Goal: Task Accomplishment & Management: Use online tool/utility

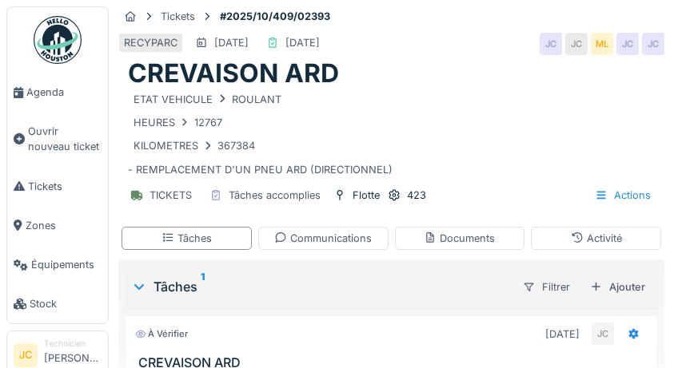
scroll to position [100, 0]
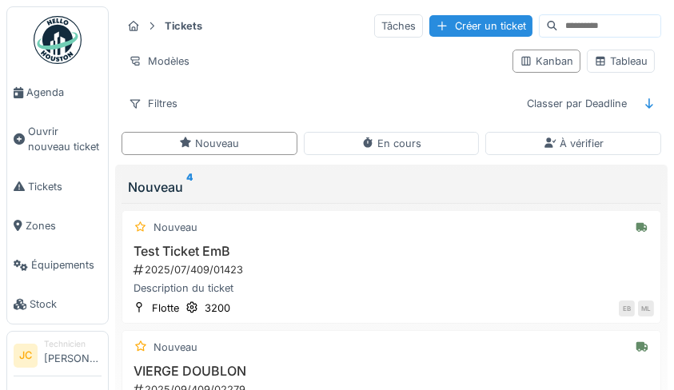
click at [619, 65] on div "Tableau" at bounding box center [621, 61] width 54 height 15
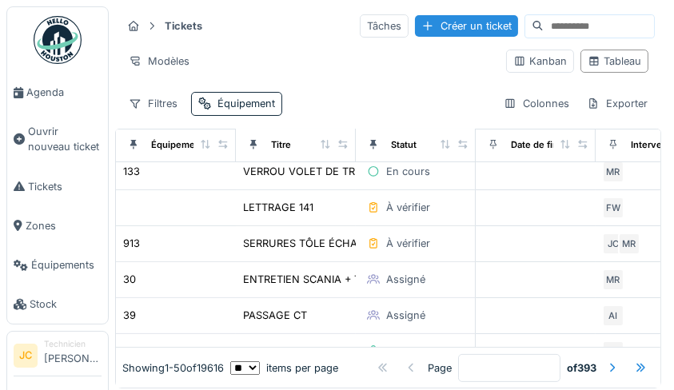
scroll to position [420, 0]
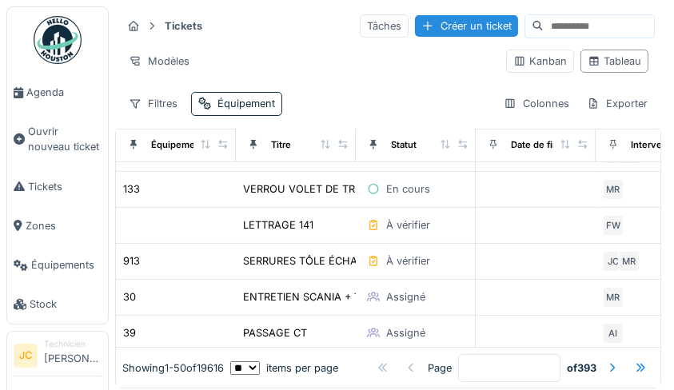
click at [339, 296] on div "ENTRETIEN SCANIA + TACHY" at bounding box center [316, 296] width 146 height 15
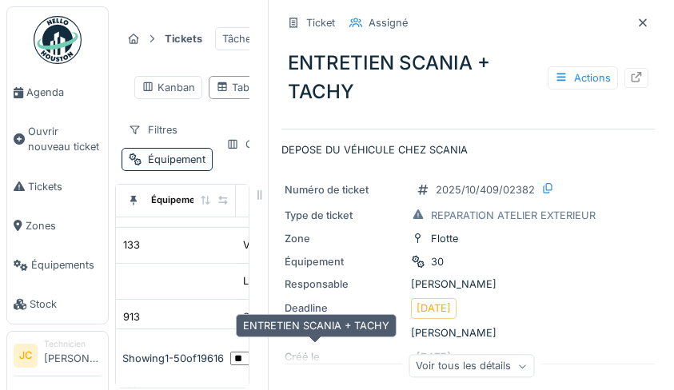
click at [630, 82] on icon at bounding box center [636, 77] width 13 height 10
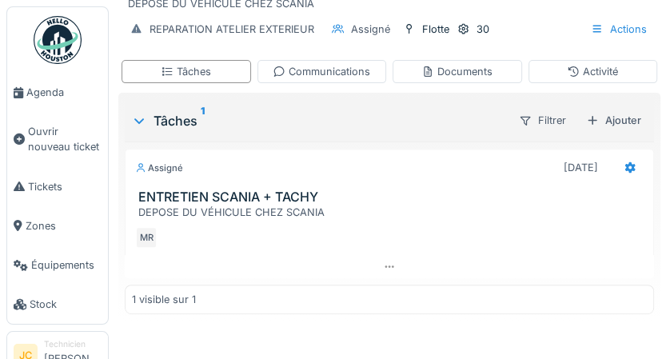
scroll to position [239, 0]
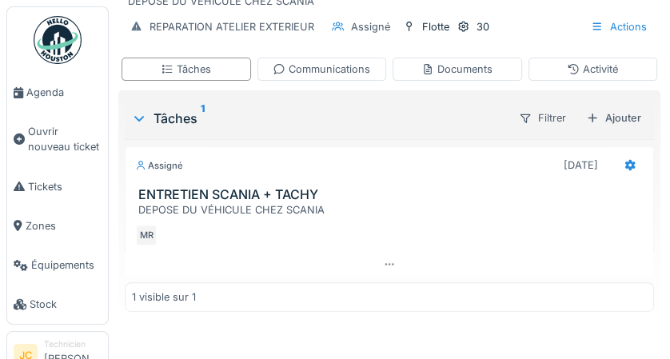
click at [624, 170] on div at bounding box center [629, 164] width 13 height 15
click at [612, 267] on div at bounding box center [389, 264] width 529 height 23
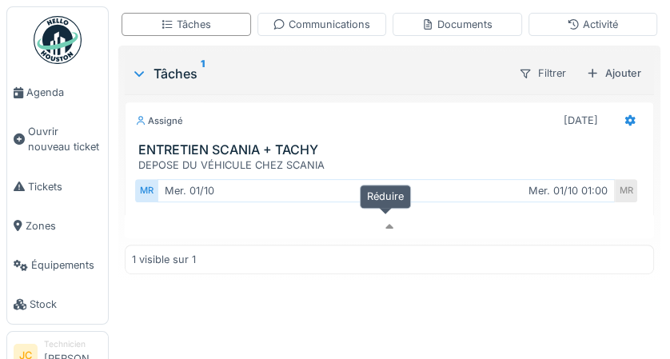
scroll to position [291, 0]
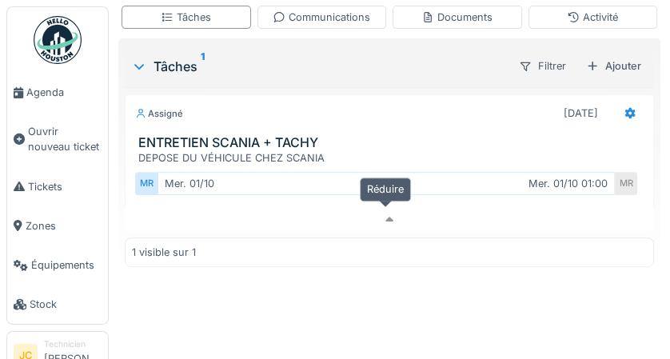
click at [609, 69] on div "Ajouter" at bounding box center [613, 66] width 68 height 22
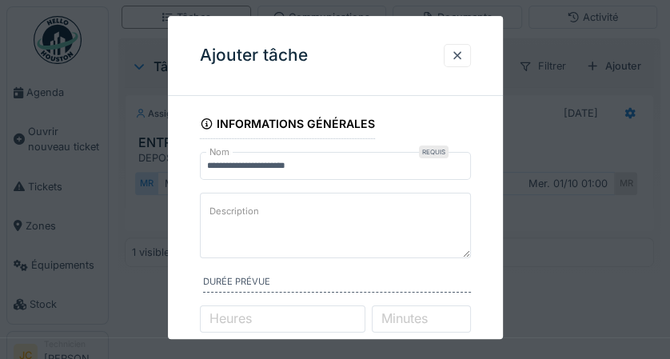
click at [403, 208] on textarea "Description" at bounding box center [335, 226] width 271 height 66
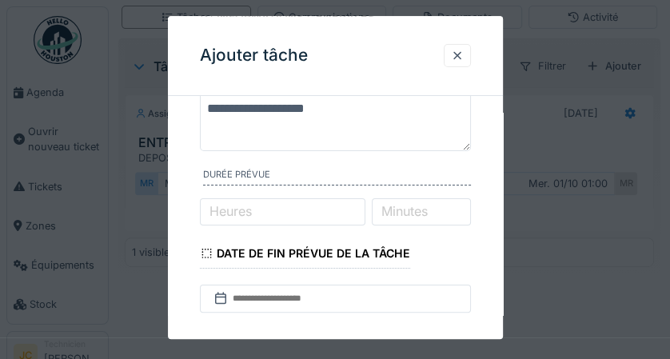
scroll to position [109, 0]
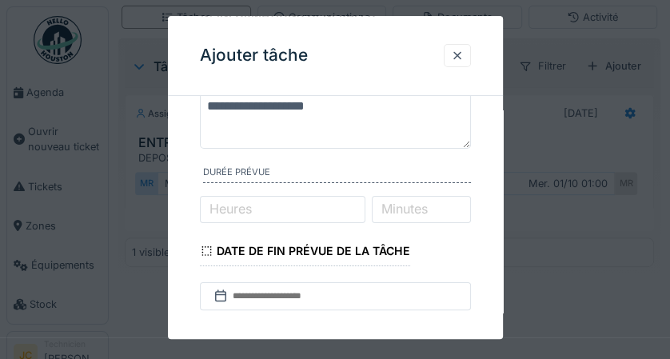
type textarea "**********"
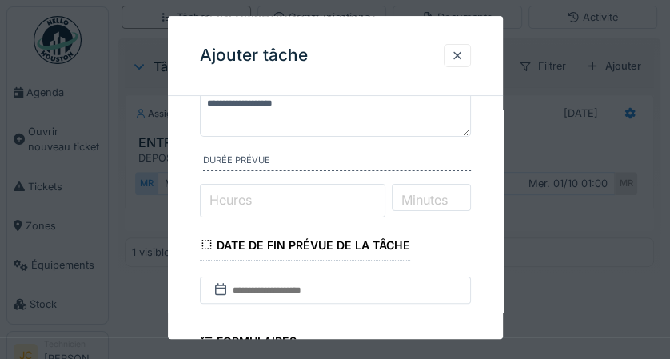
click at [341, 214] on input "Heures" at bounding box center [293, 201] width 186 height 34
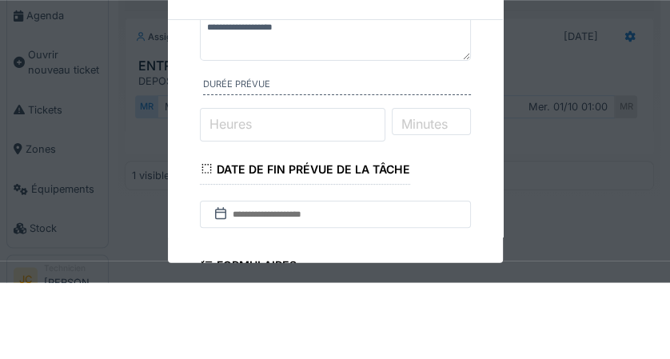
scroll to position [291, 0]
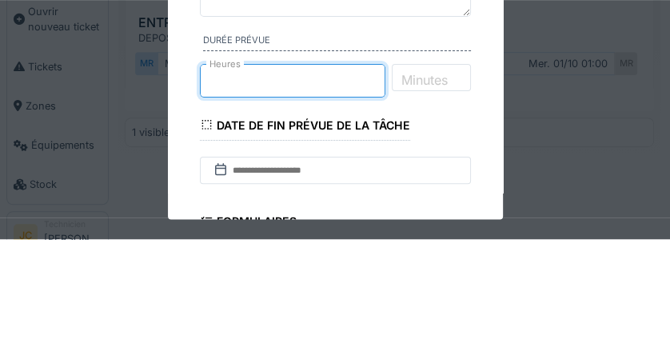
type input "*"
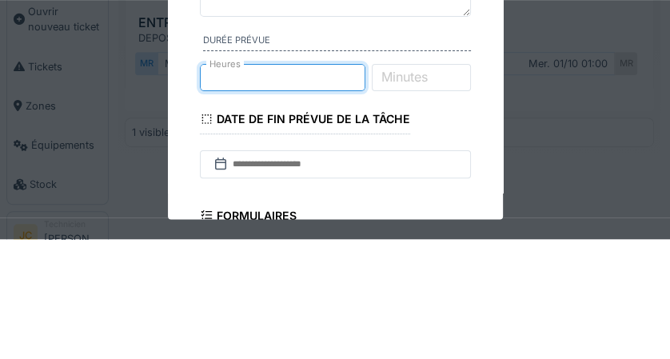
click at [431, 202] on label "Minutes" at bounding box center [404, 196] width 53 height 19
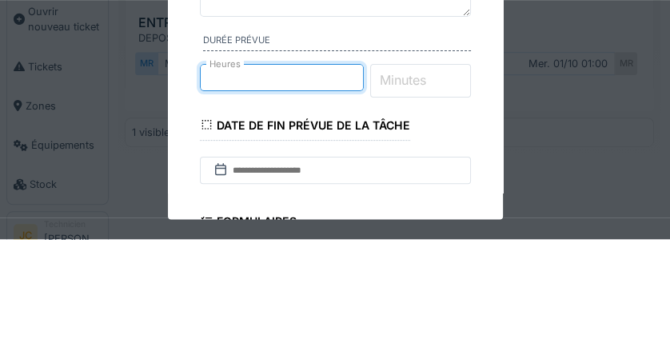
click at [448, 202] on input "Minutes" at bounding box center [420, 201] width 101 height 34
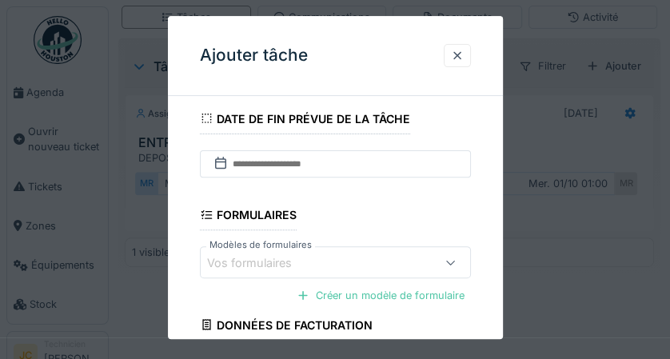
scroll to position [233, 0]
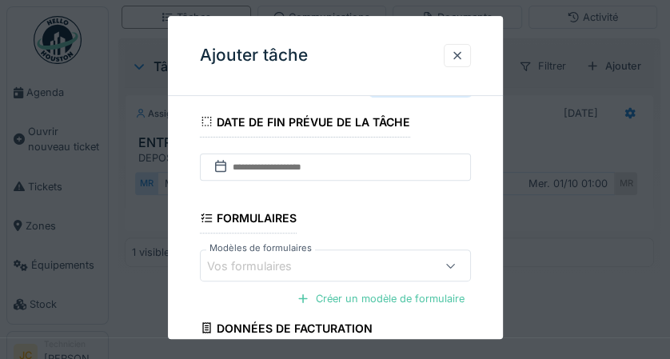
type input "**"
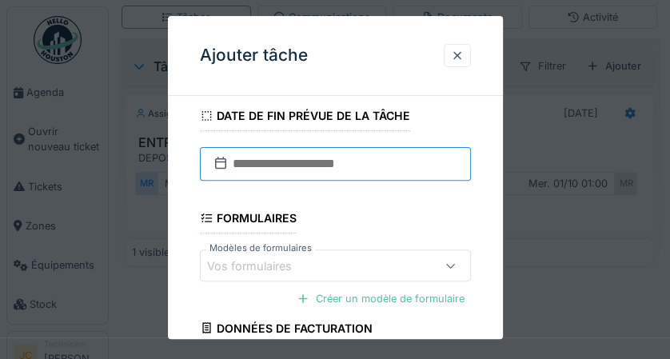
click at [407, 176] on input "text" at bounding box center [335, 164] width 271 height 34
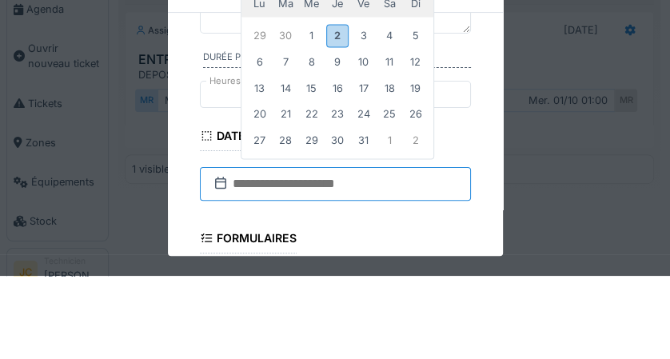
scroll to position [129, 0]
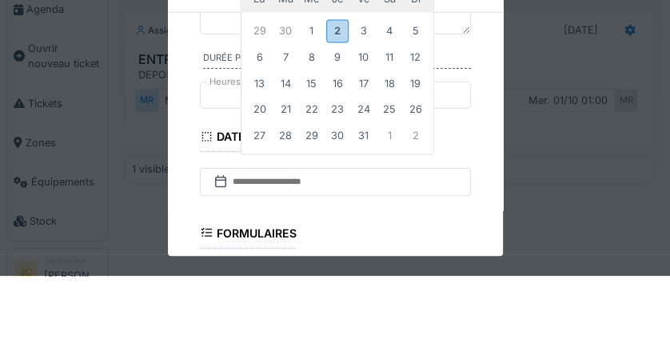
click at [341, 116] on div "2" at bounding box center [337, 113] width 22 height 23
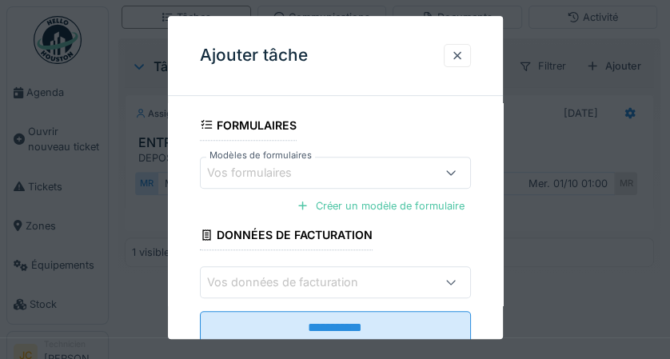
scroll to position [329, 0]
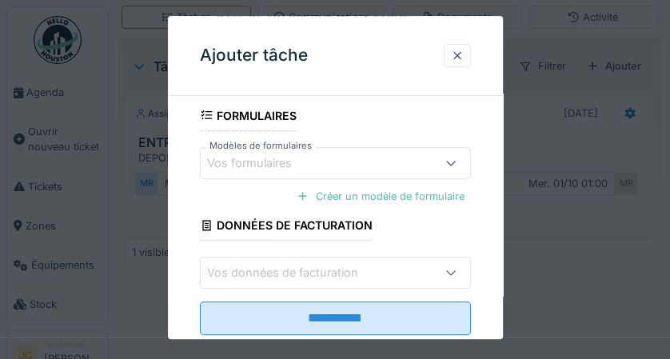
click at [416, 320] on input "**********" at bounding box center [335, 318] width 271 height 34
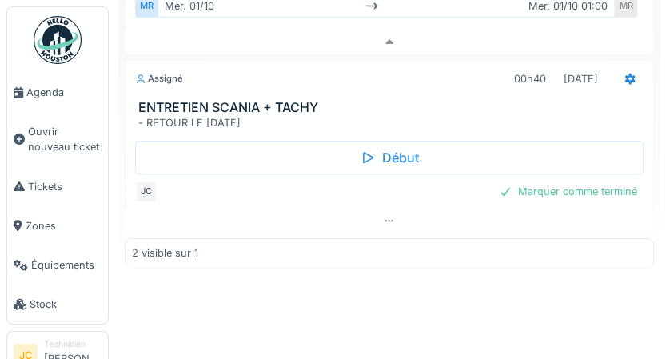
scroll to position [473, 0]
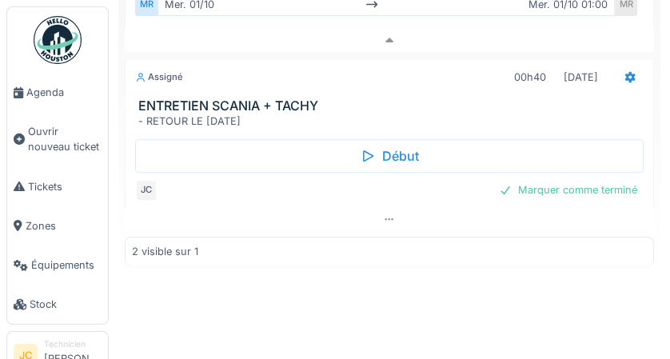
click at [606, 179] on div "Marquer comme terminé" at bounding box center [567, 190] width 151 height 22
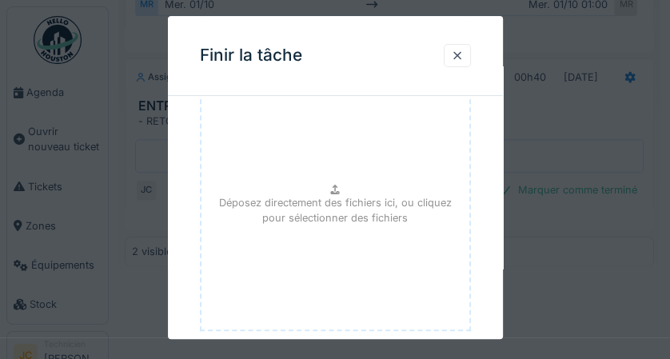
scroll to position [249, 0]
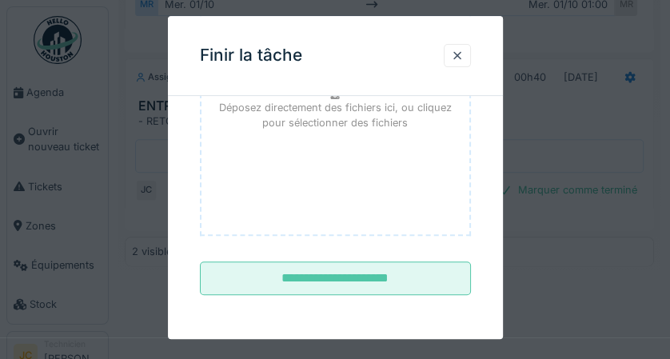
click at [396, 277] on input "**********" at bounding box center [335, 279] width 271 height 34
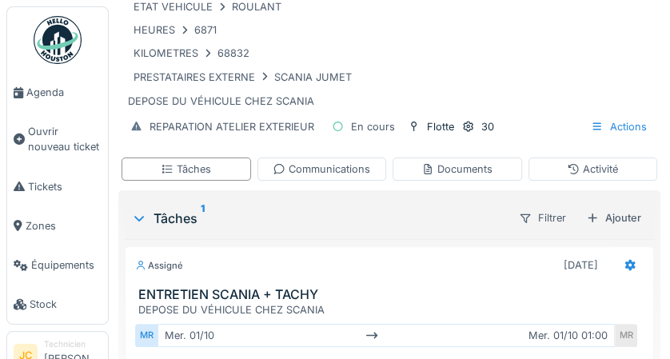
scroll to position [0, 0]
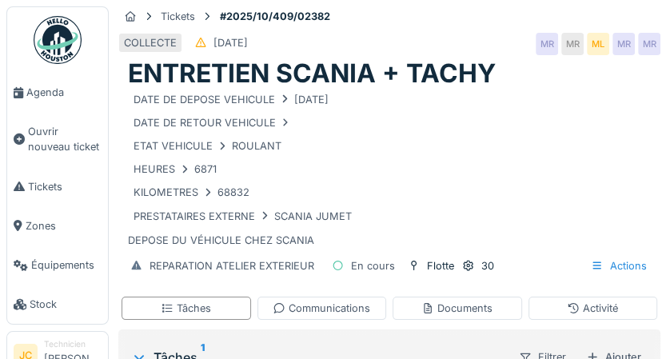
click at [58, 46] on img at bounding box center [58, 40] width 48 height 48
